Goal: Communication & Community: Ask a question

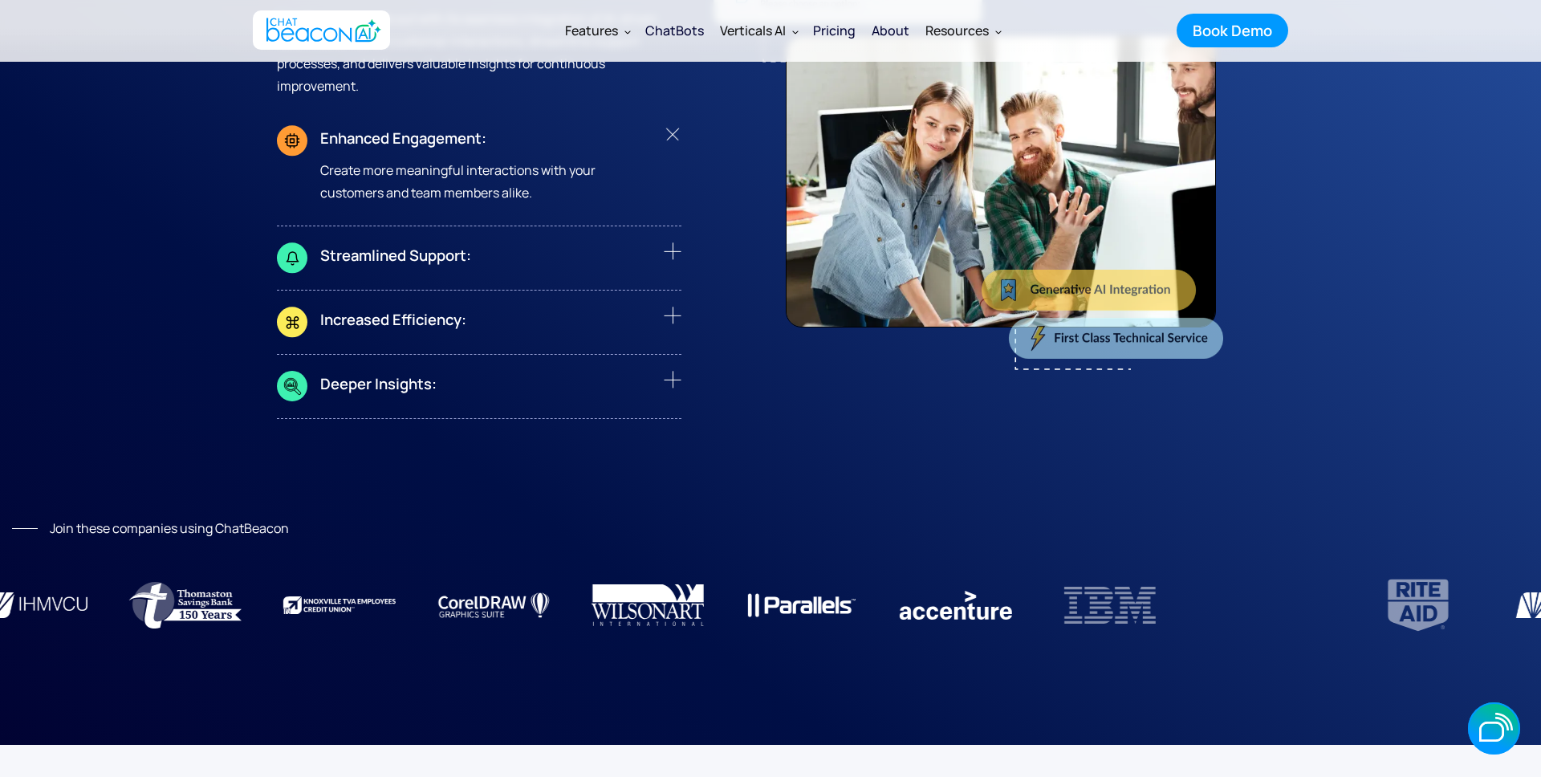
scroll to position [6460, 0]
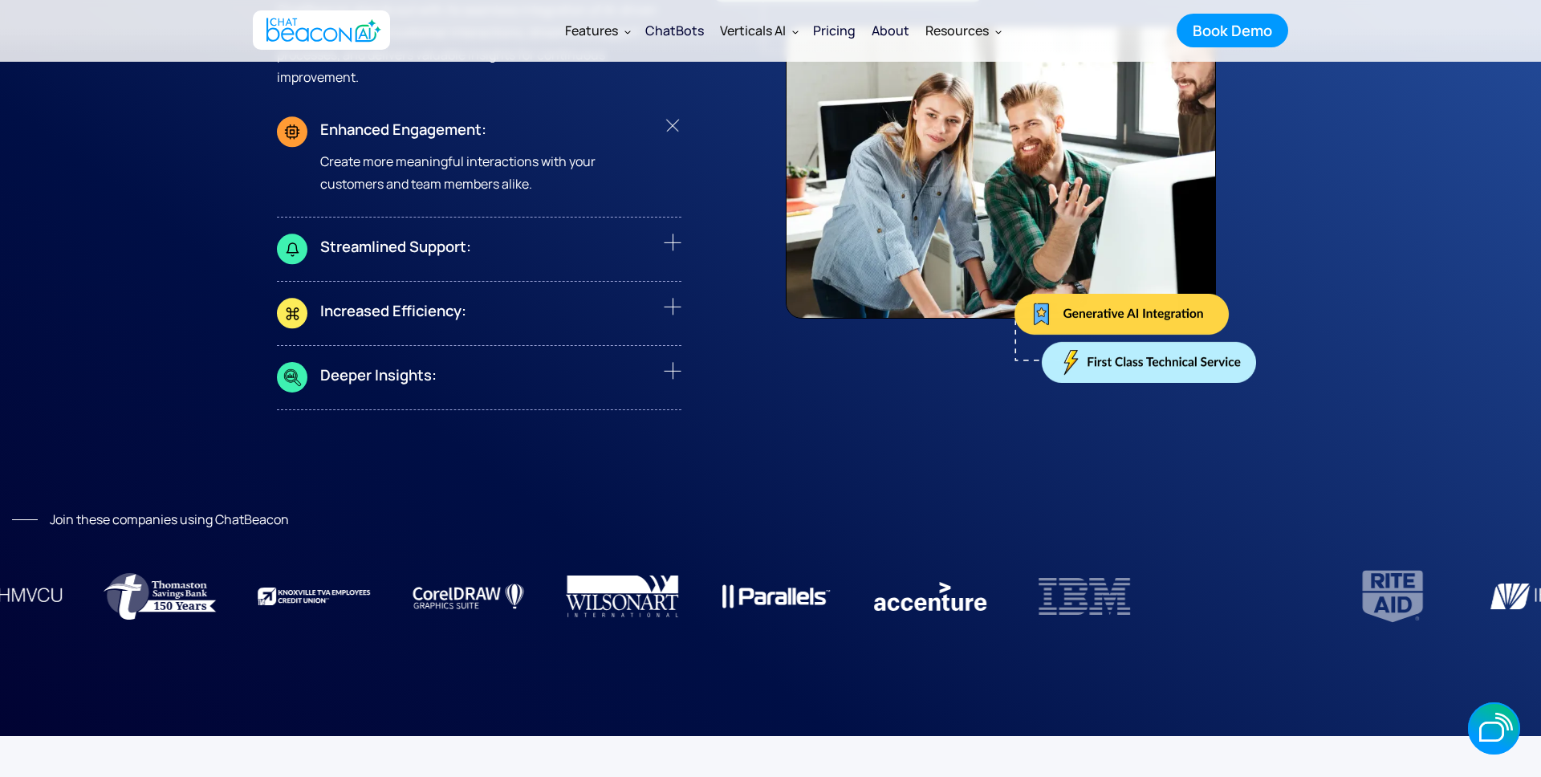
click at [0, 0] on icon "button" at bounding box center [0, 0] width 0 height 0
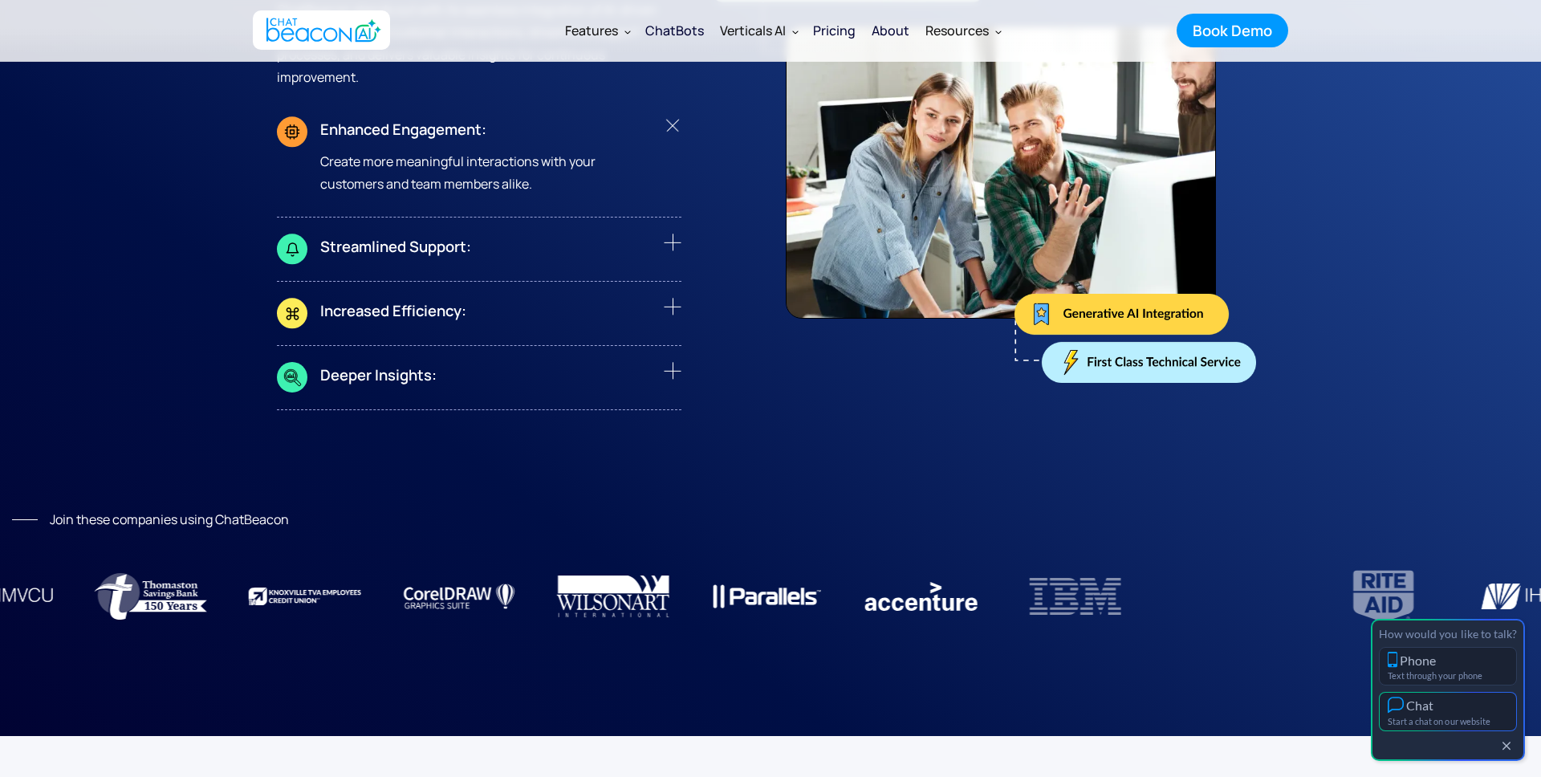
scroll to position [6466, 0]
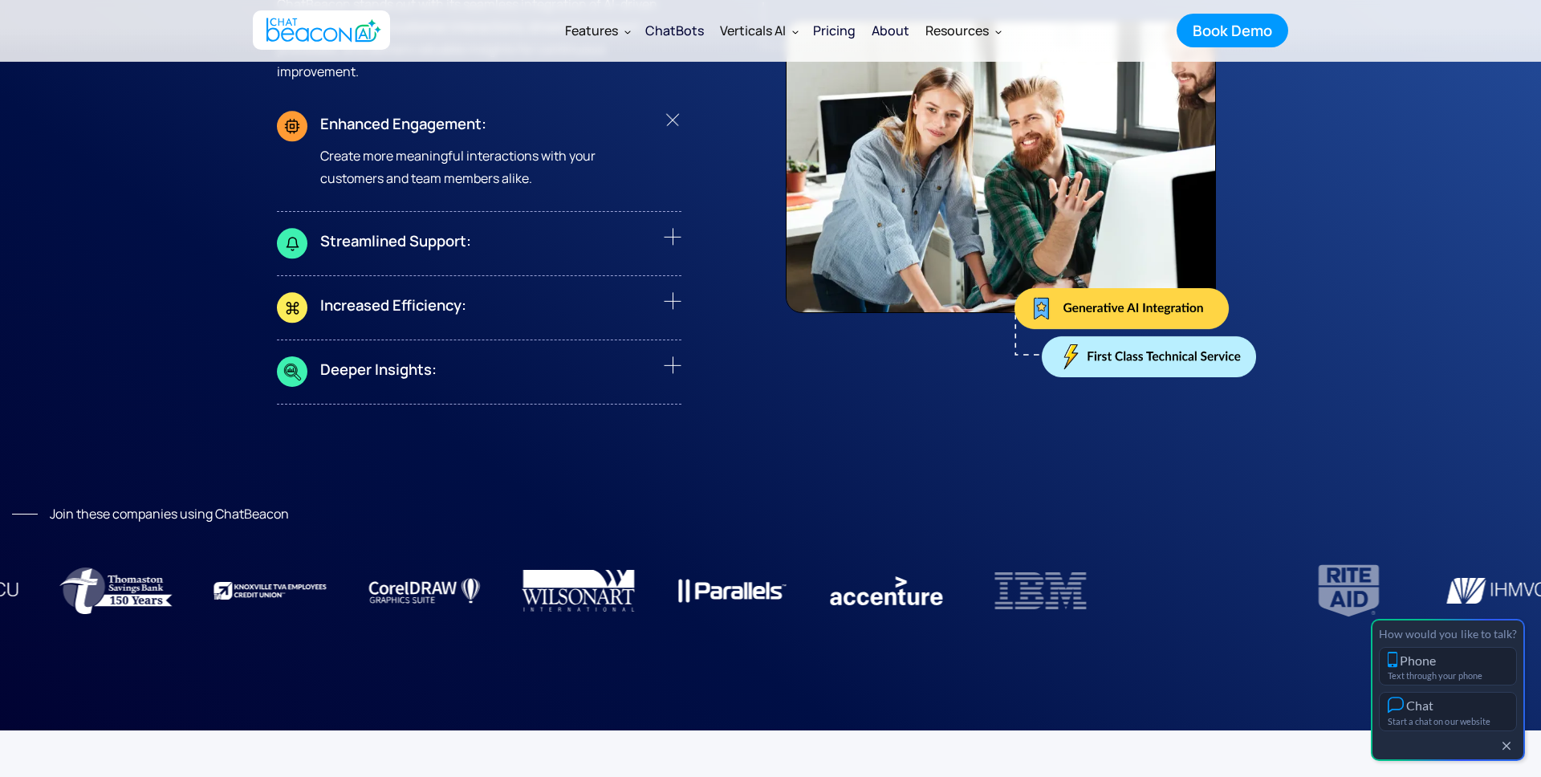
click at [1447, 714] on button "Chat Start a chat on our website" at bounding box center [1448, 711] width 138 height 39
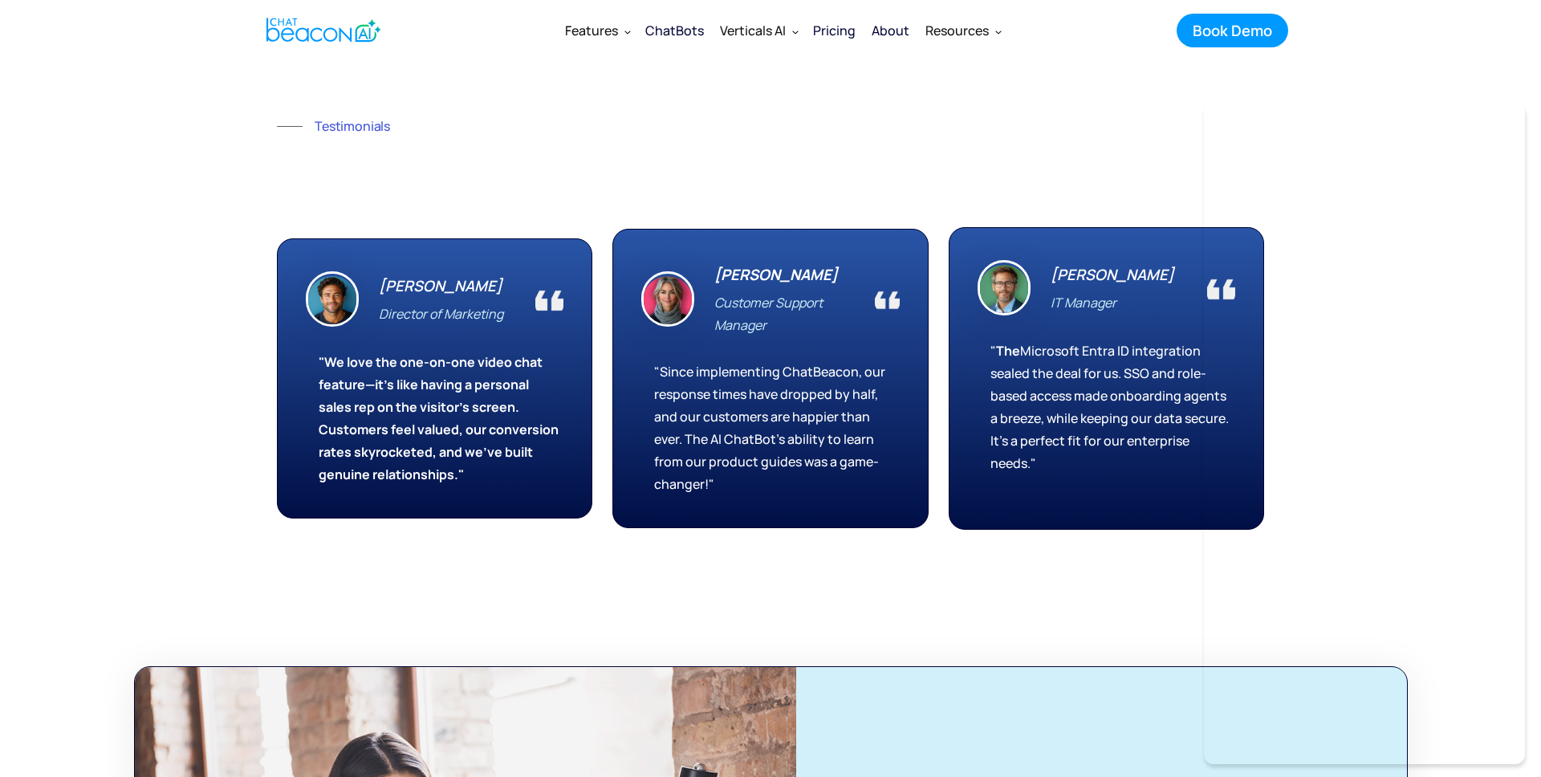
scroll to position [9242, 0]
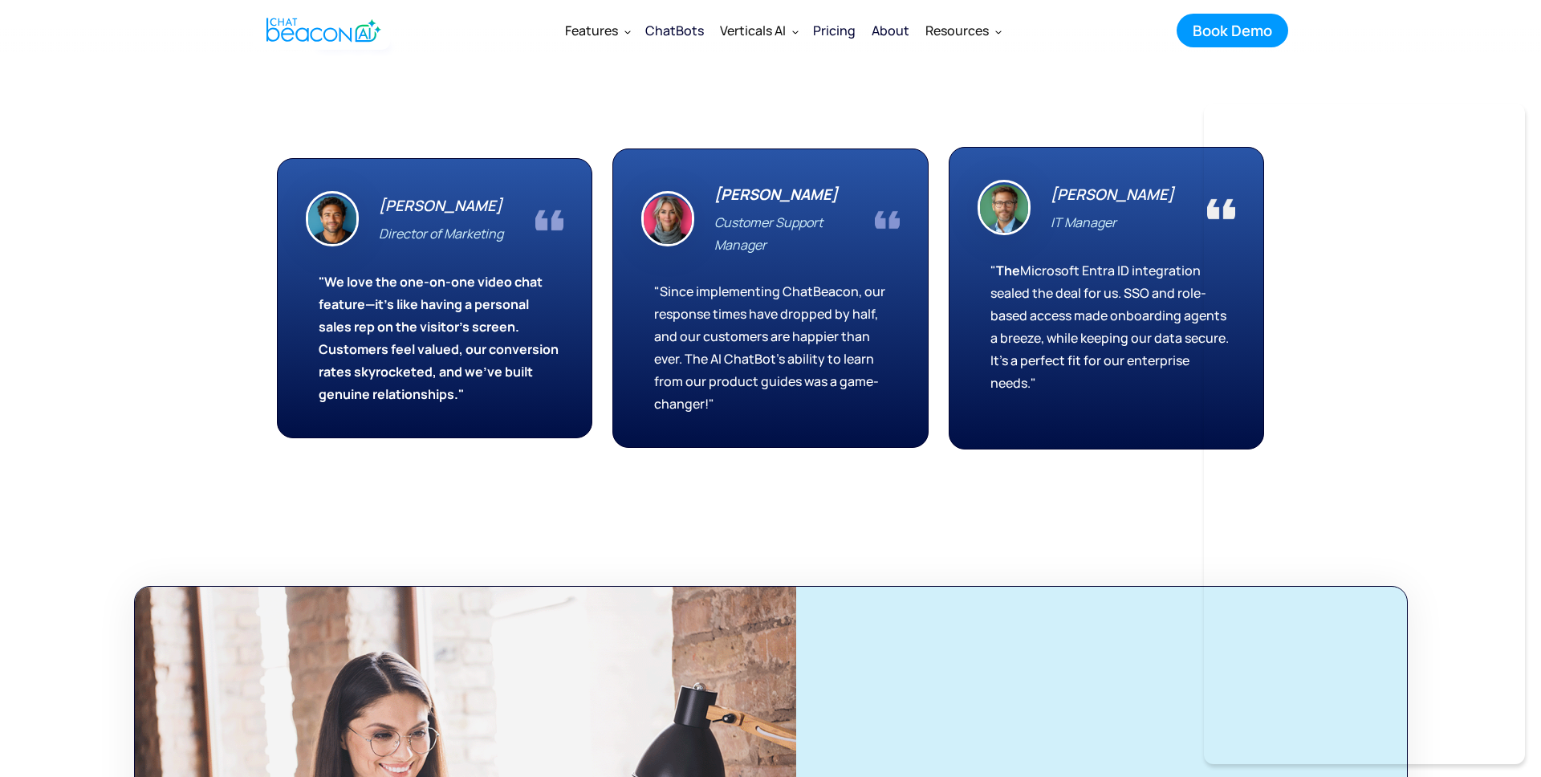
click at [376, 144] on div "Testimonials We're known by the company we keep. [PERSON_NAME] S Director of Ma…" at bounding box center [770, 242] width 987 height 415
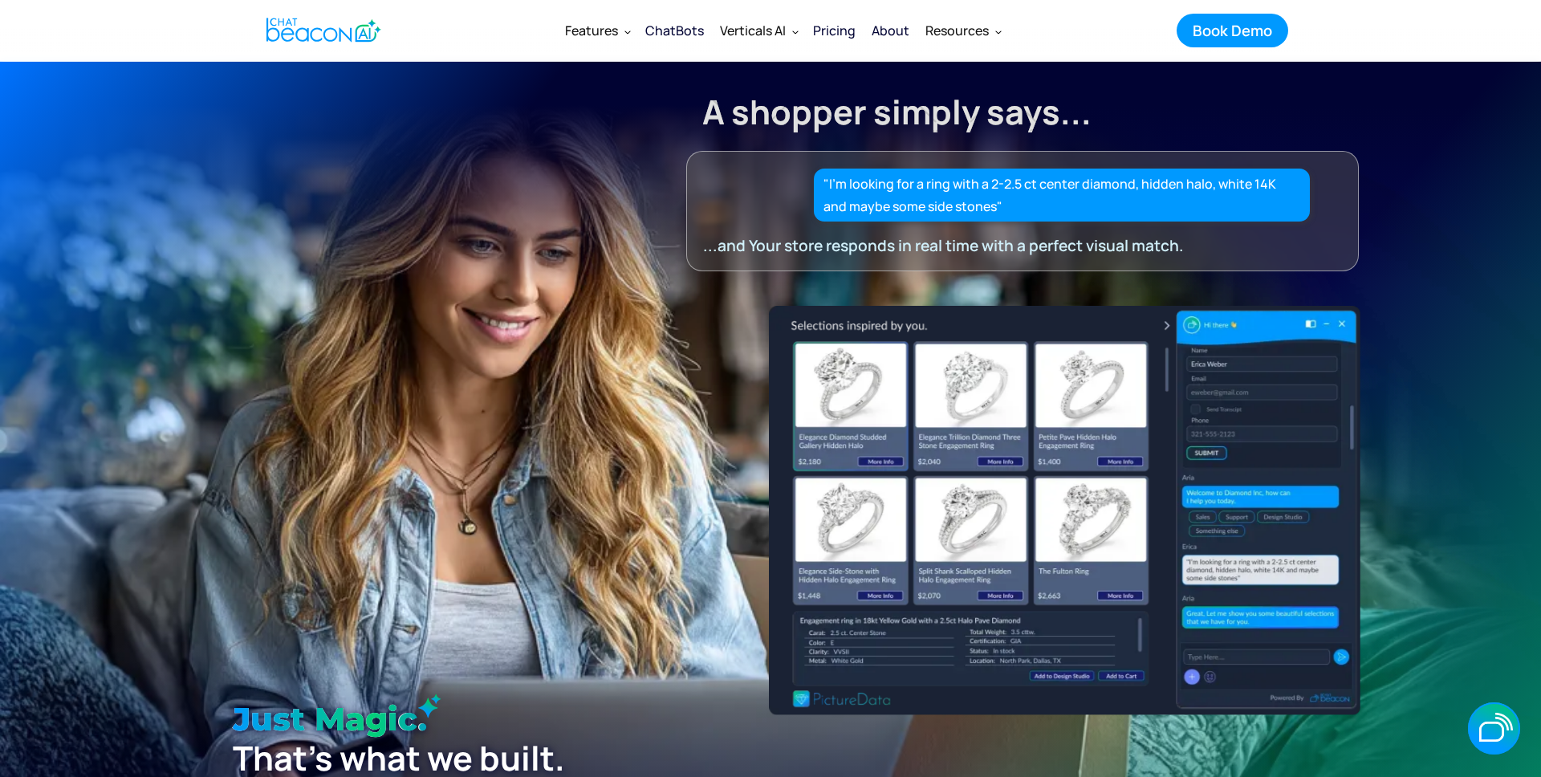
drag, startPoint x: 246, startPoint y: 238, endPoint x: 238, endPoint y: 108, distance: 130.2
click at [246, 238] on div "A shopper simply says... "I’m looking for a ring with a 2-2.5 ct center diamond…" at bounding box center [770, 166] width 1268 height 210
click at [1495, 731] on icon "button" at bounding box center [1491, 732] width 25 height 20
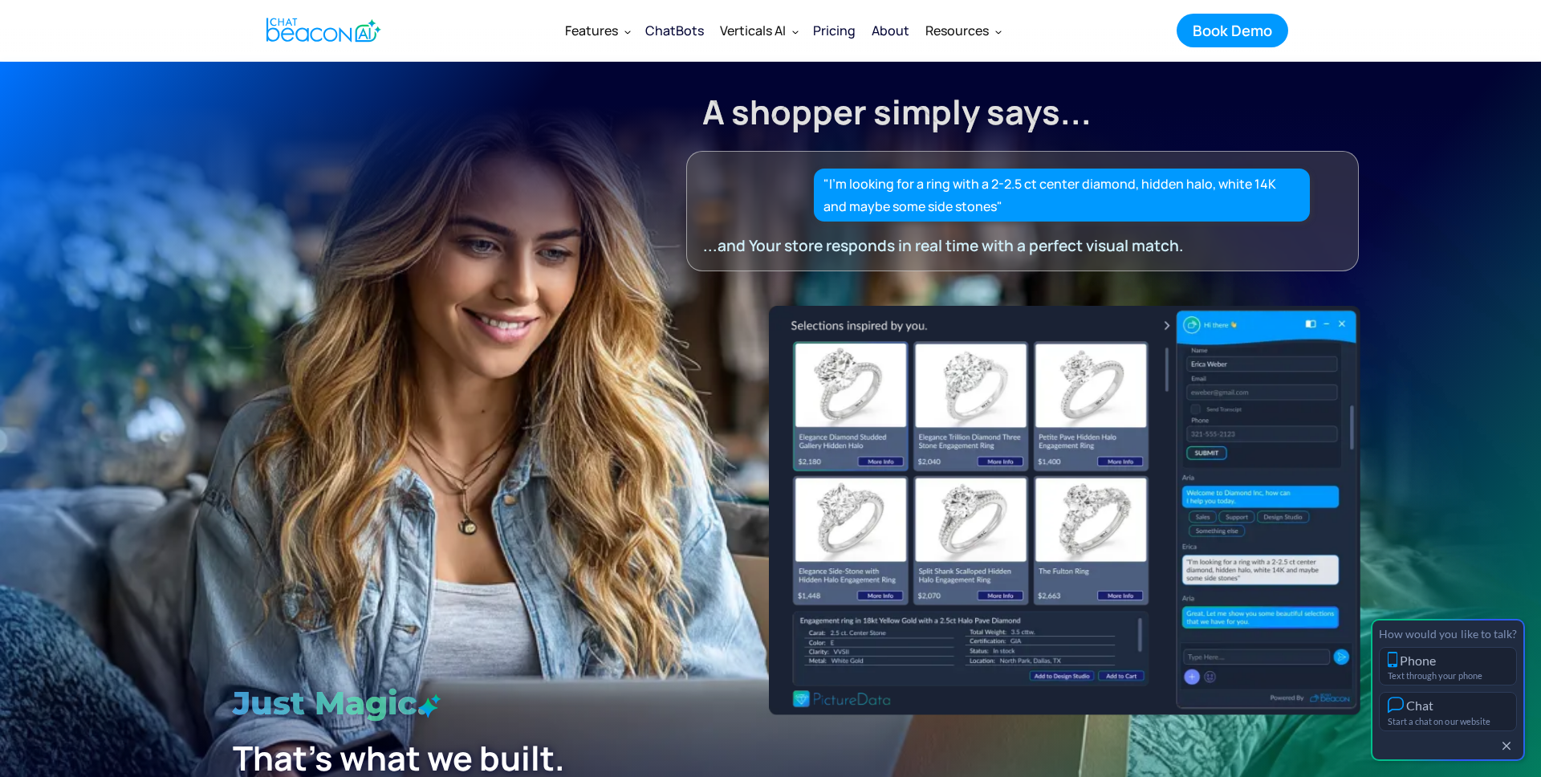
drag, startPoint x: 515, startPoint y: 228, endPoint x: 522, endPoint y: 13, distance: 215.2
click at [515, 228] on div "A shopper simply says... "I’m looking for a ring with a 2-2.5 ct center diamond…" at bounding box center [770, 166] width 1268 height 210
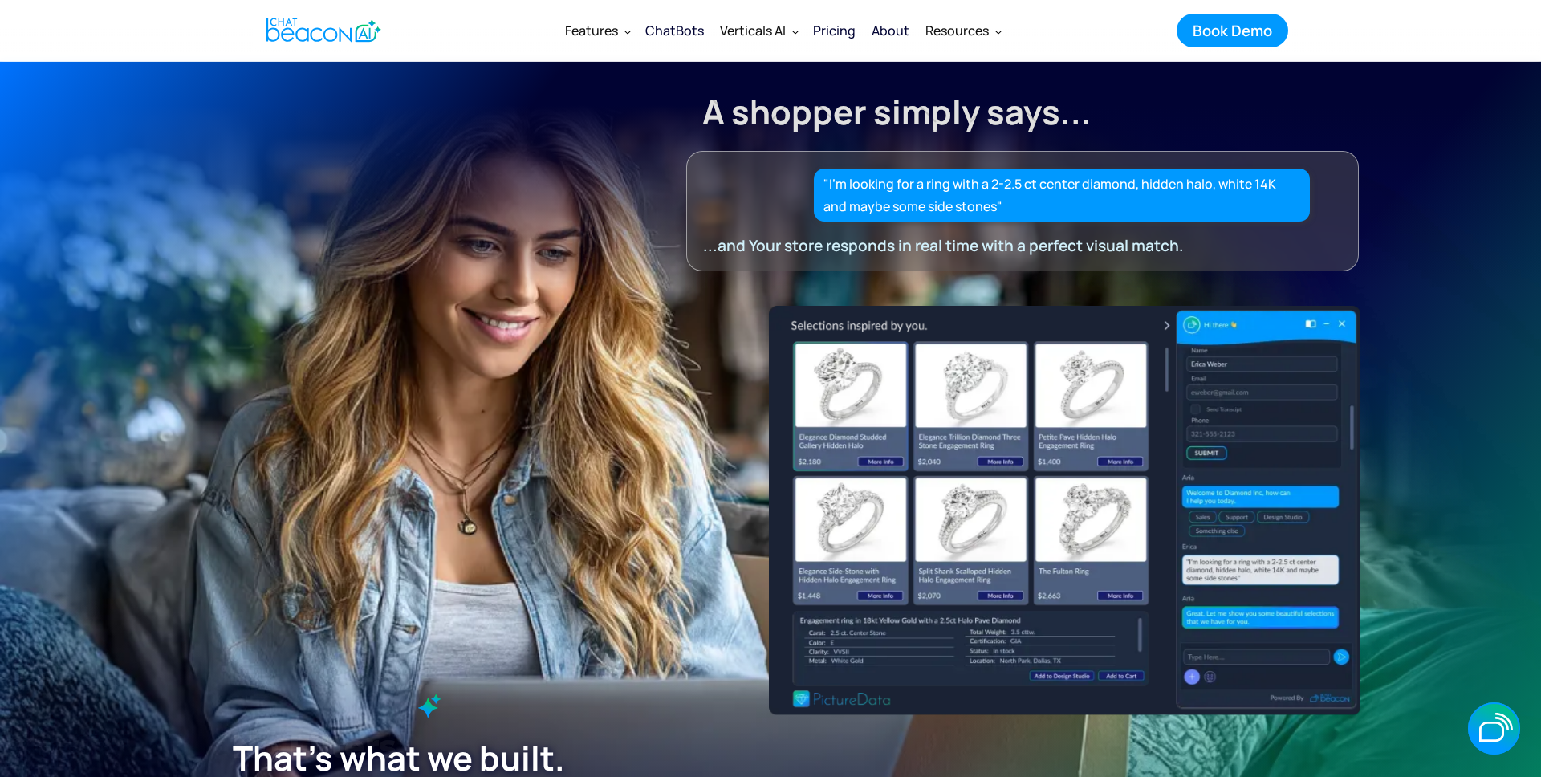
drag, startPoint x: 1417, startPoint y: 546, endPoint x: 1426, endPoint y: 635, distance: 89.6
click at [1418, 548] on section "A shopper simply says... "I’m looking for a ring with a 2-2.5 ct center diamond…" at bounding box center [770, 502] width 1541 height 883
click at [1490, 722] on icon "button" at bounding box center [1491, 732] width 25 height 20
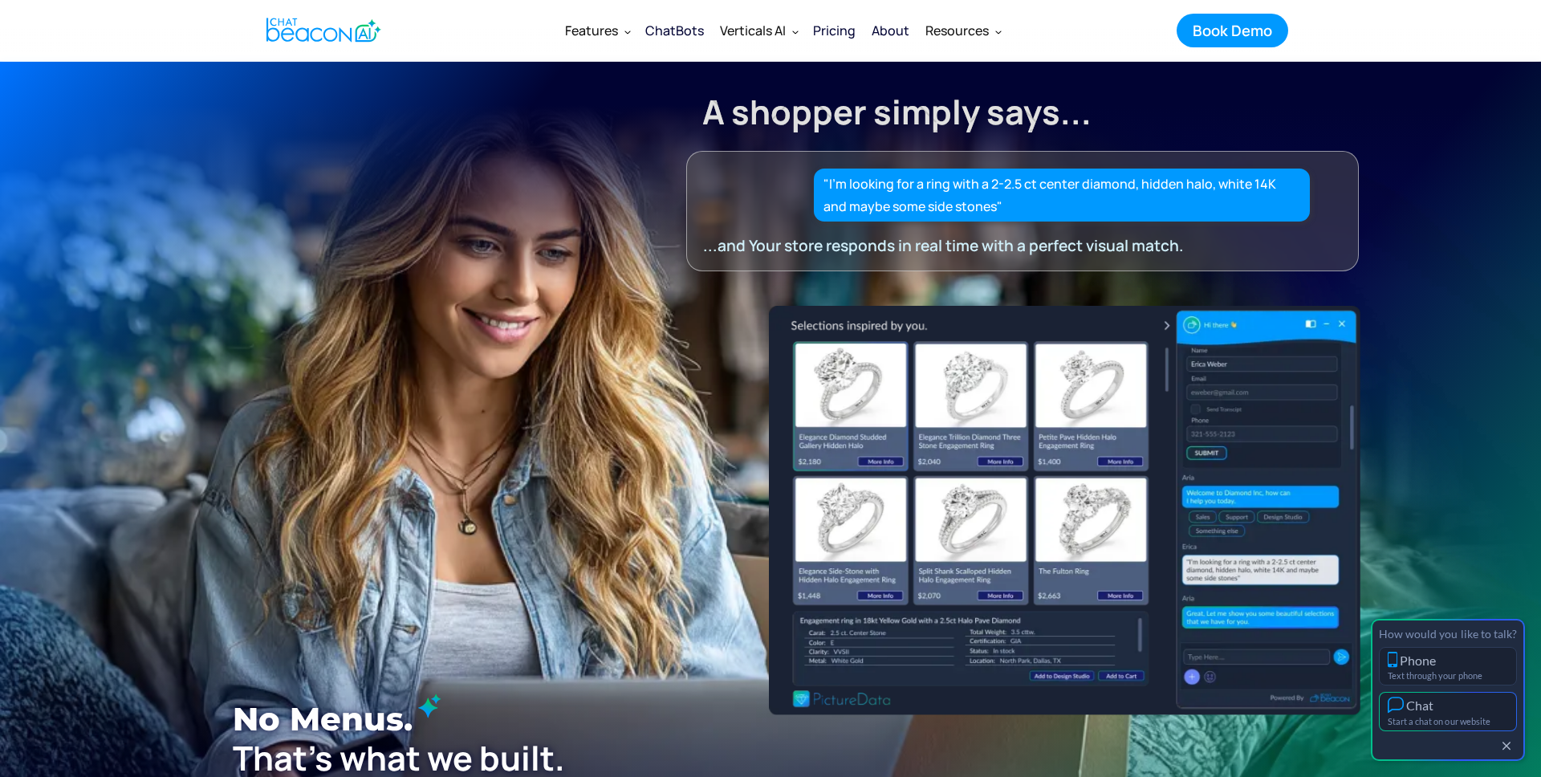
click at [1447, 711] on div "Chat" at bounding box center [1448, 705] width 120 height 17
